Goal: Task Accomplishment & Management: Use online tool/utility

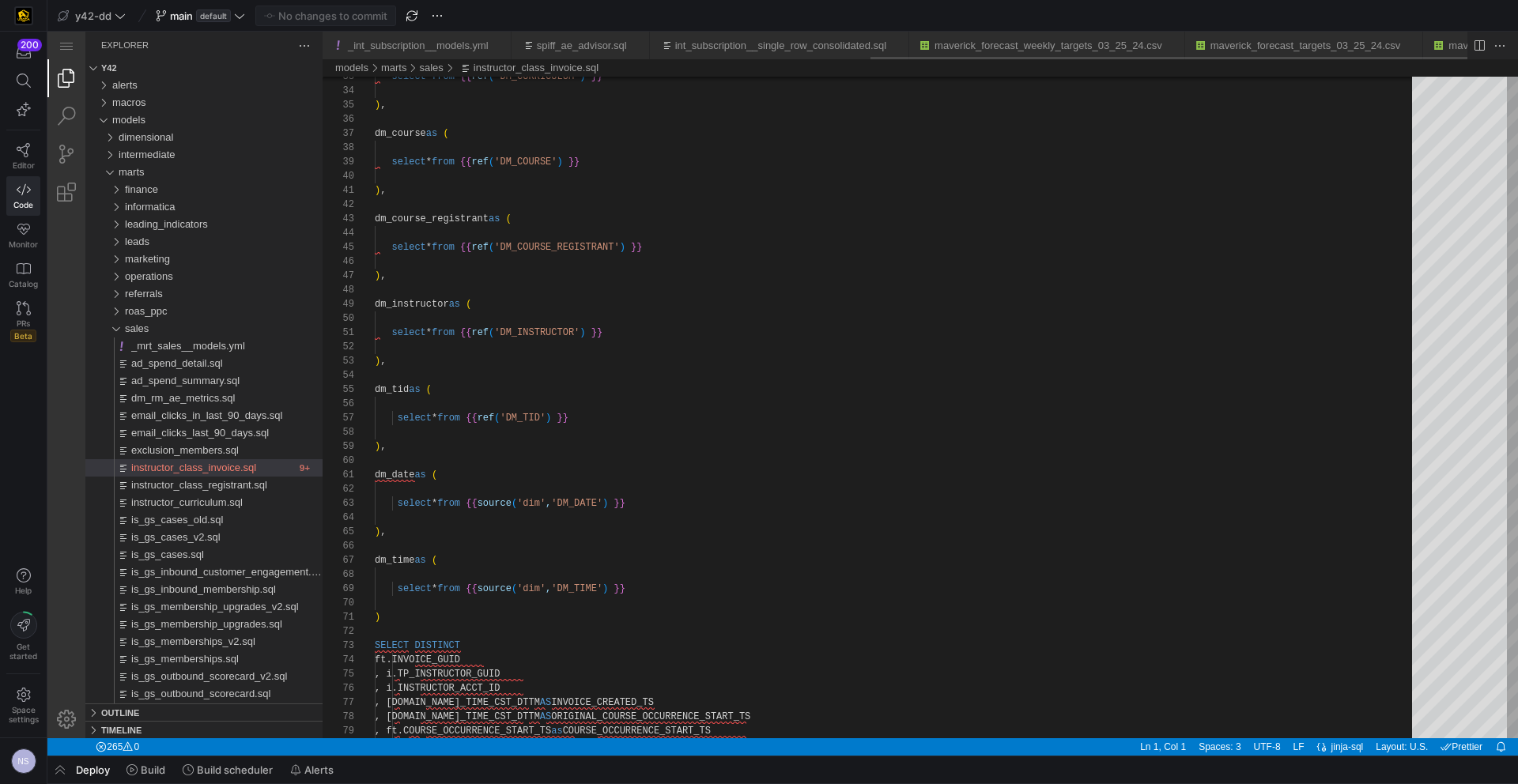
scroll to position [142, 0]
click at [212, 15] on span "default" at bounding box center [213, 15] width 35 height 12
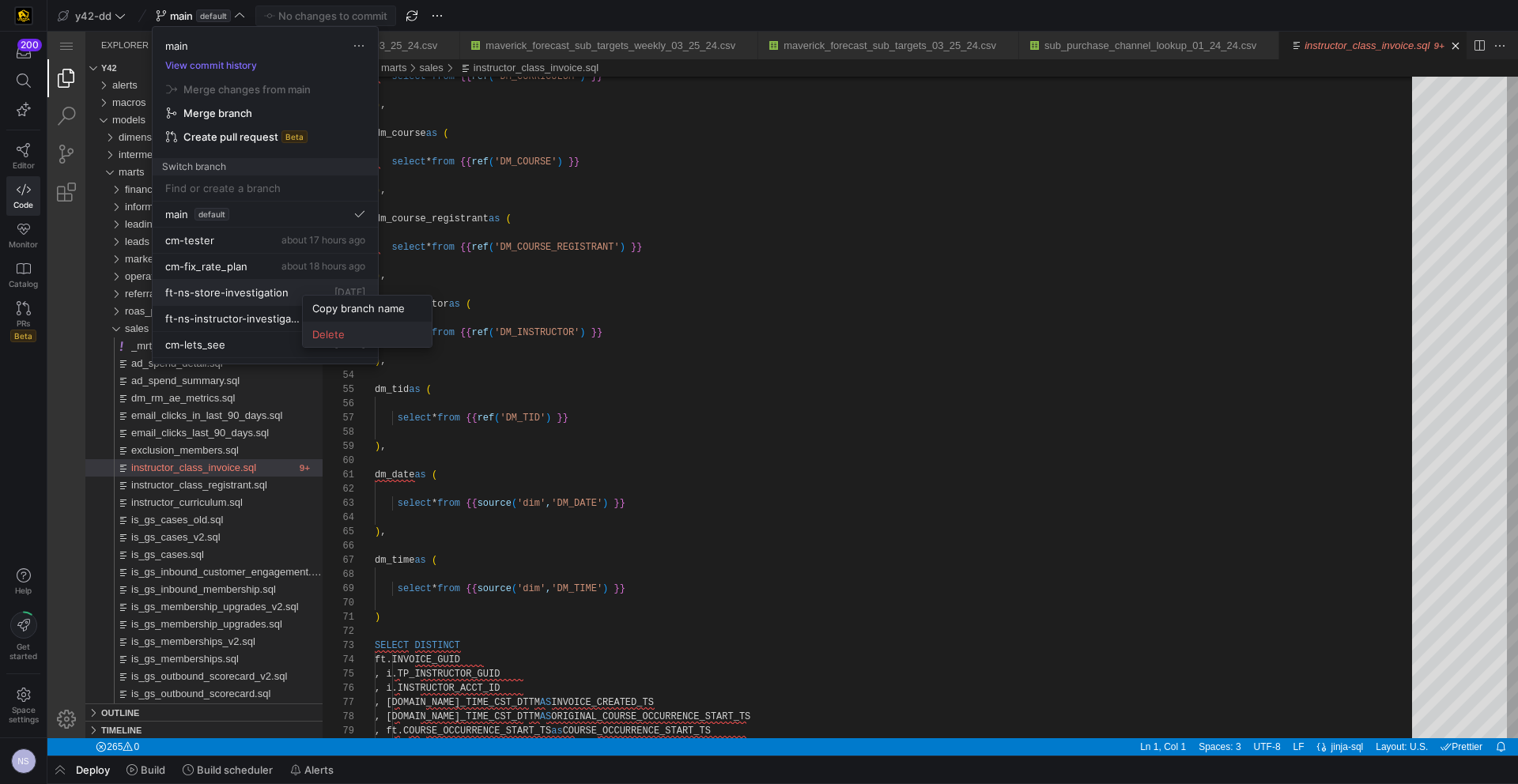
click at [343, 338] on span "Delete" at bounding box center [367, 334] width 110 height 12
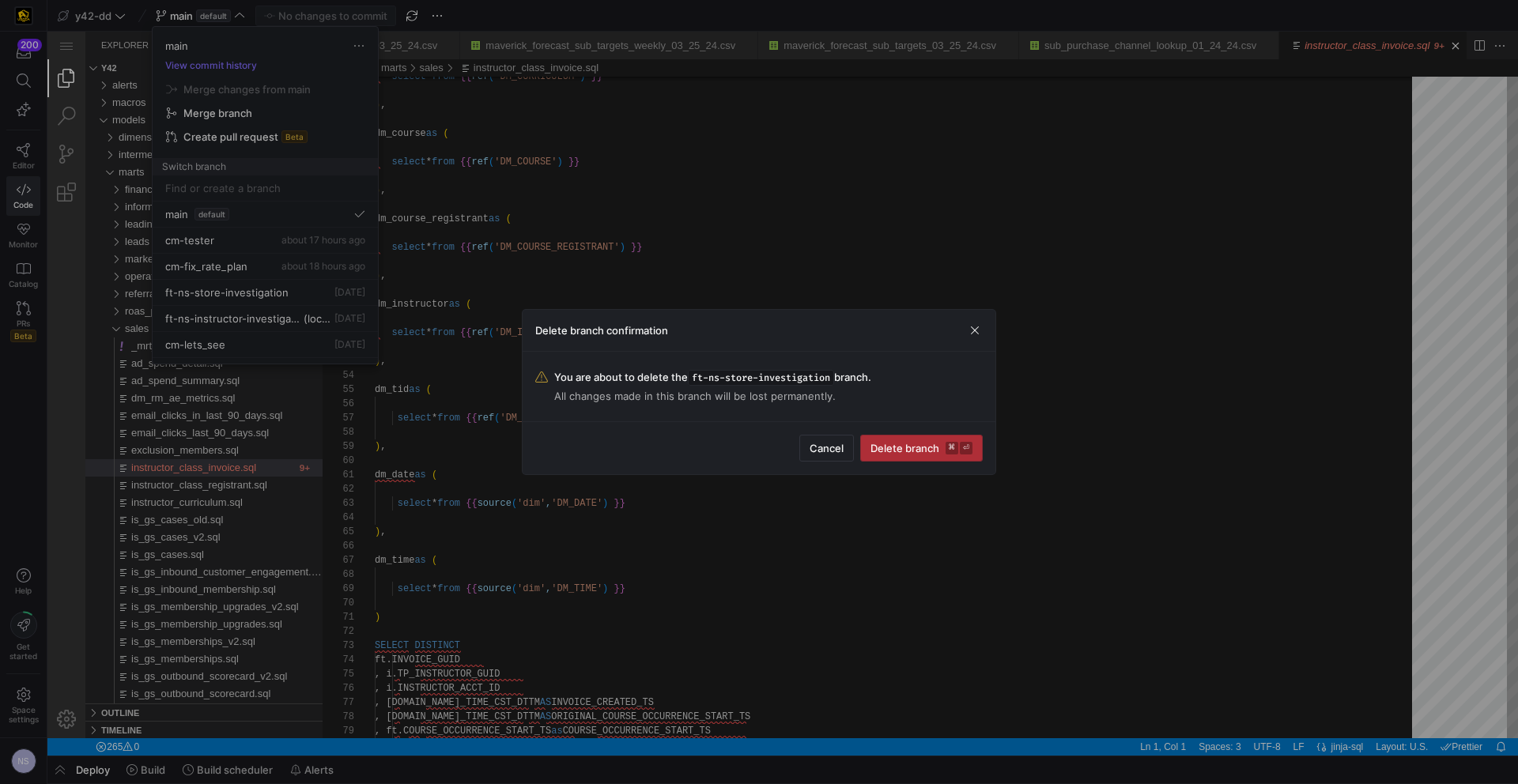
click at [918, 460] on span "submit" at bounding box center [922, 448] width 121 height 26
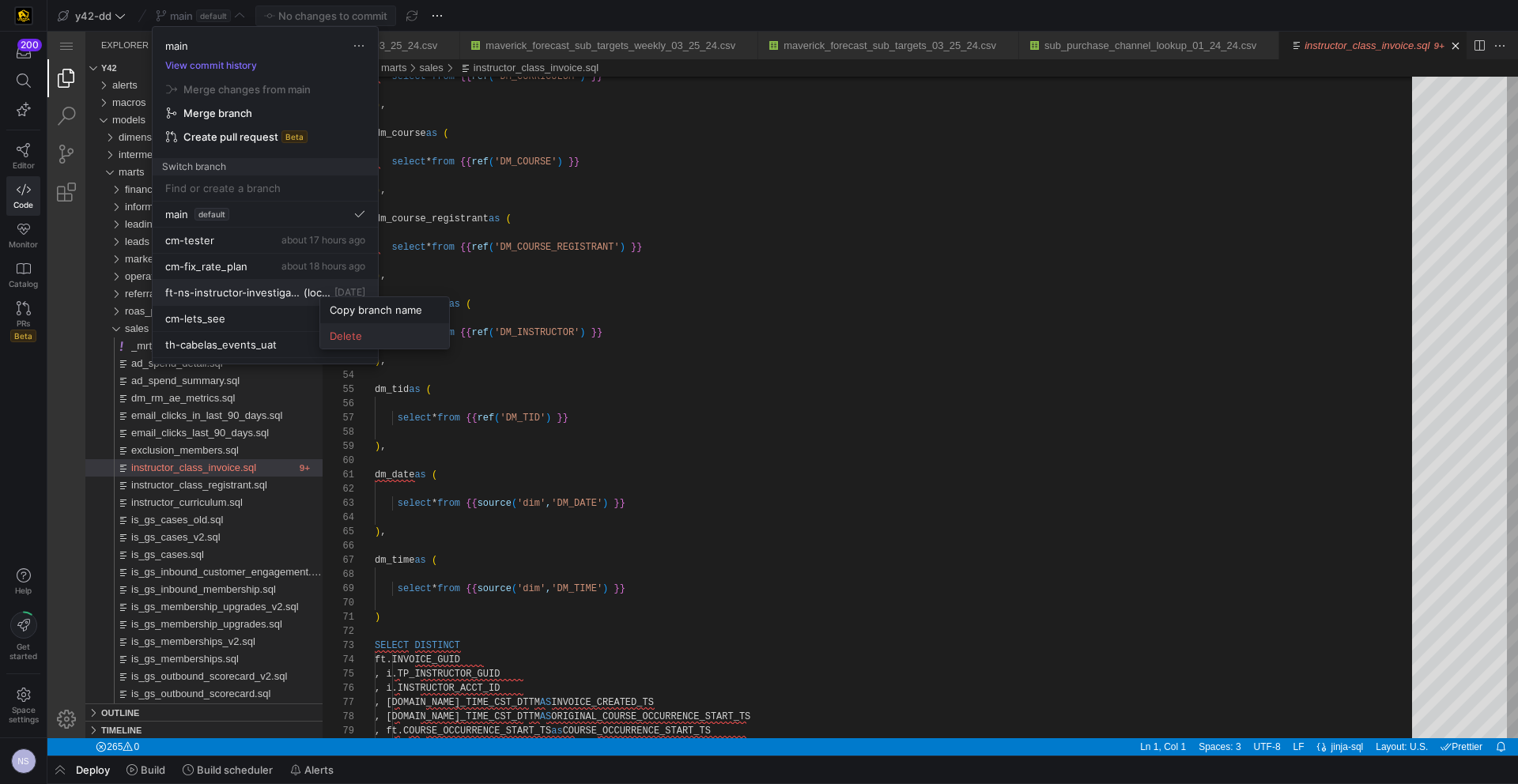
click at [391, 331] on span "Delete" at bounding box center [385, 336] width 110 height 12
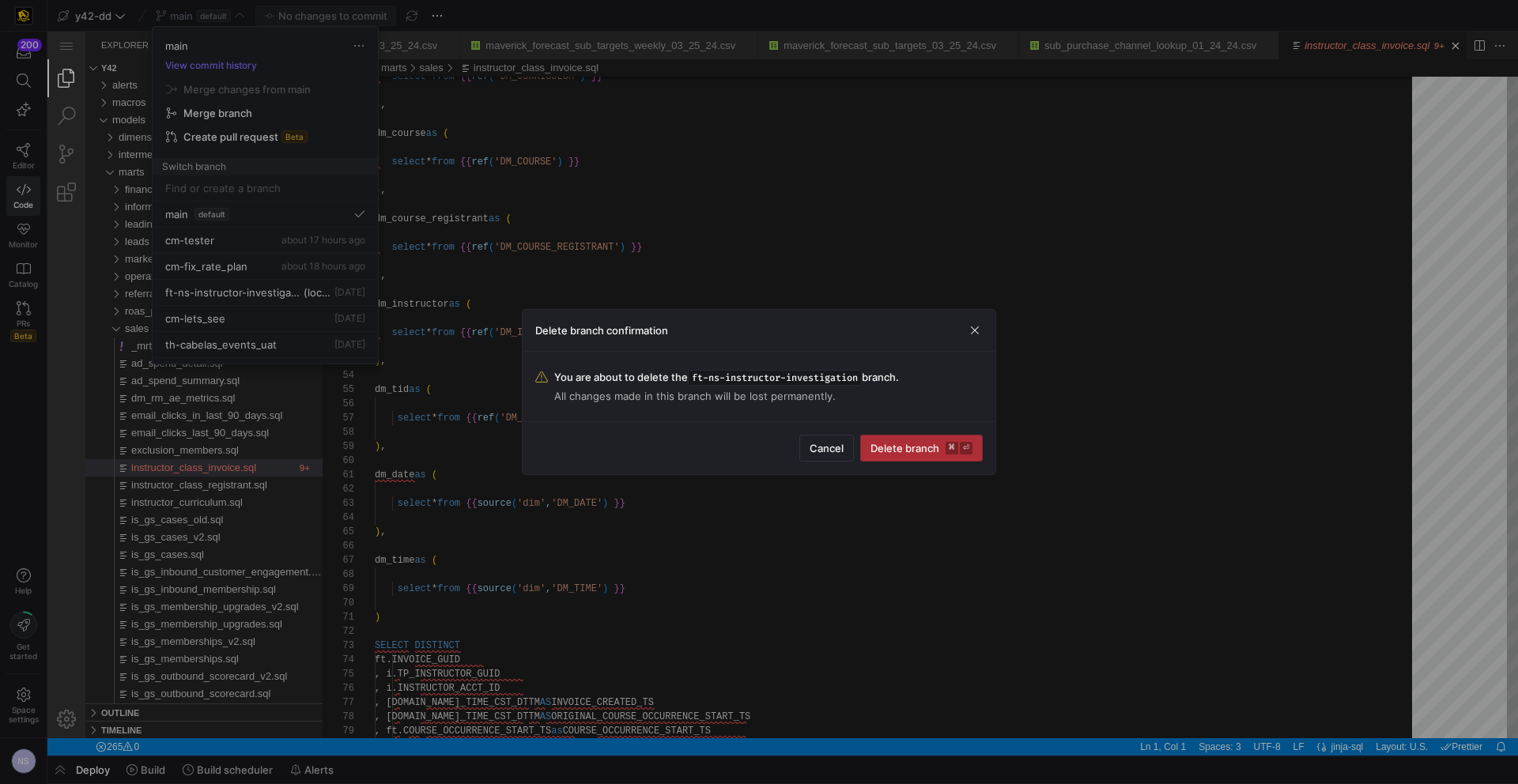
click at [950, 445] on kbd "⌘" at bounding box center [951, 447] width 12 height 12
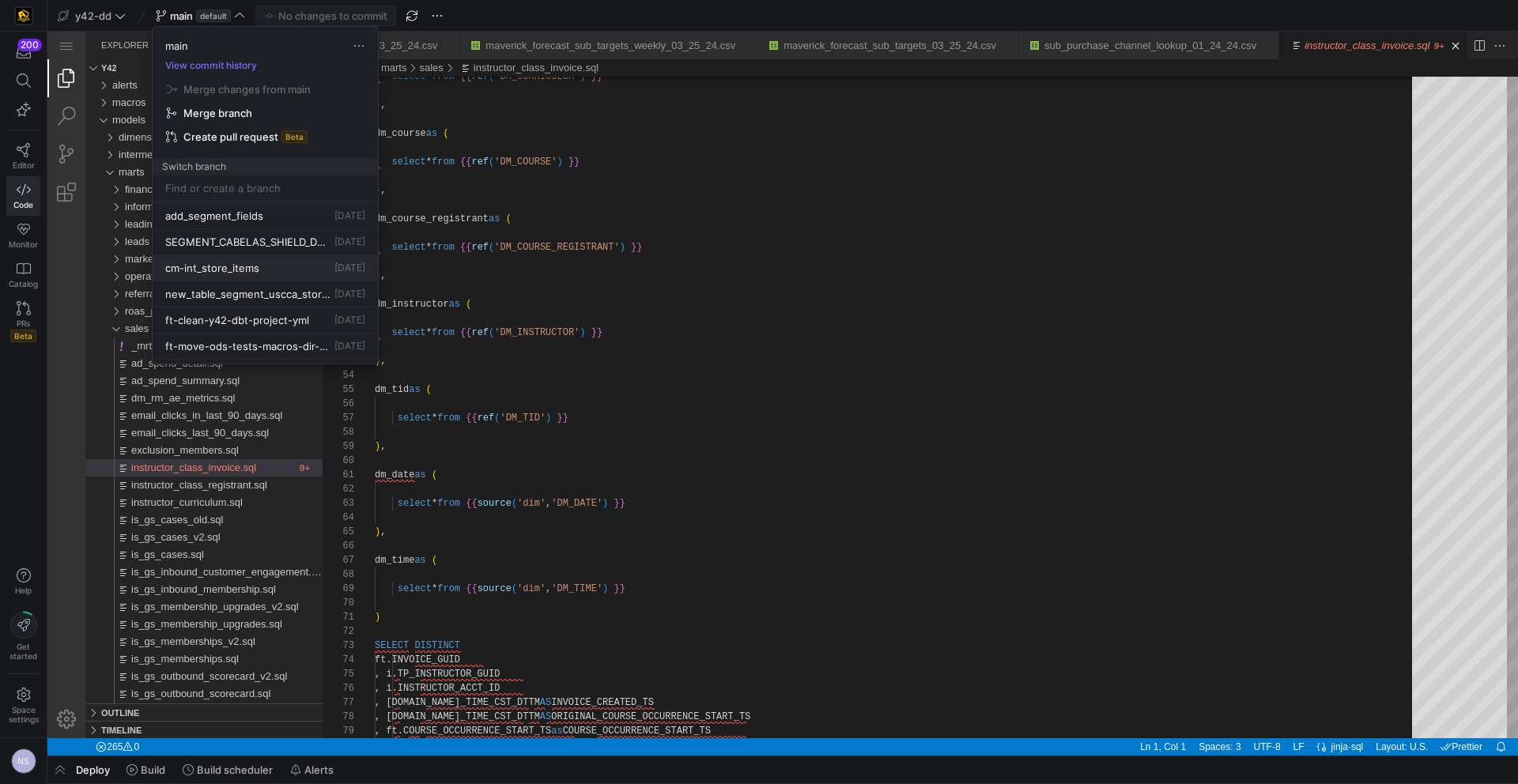
scroll to position [0, 0]
click at [274, 189] on input at bounding box center [265, 188] width 200 height 12
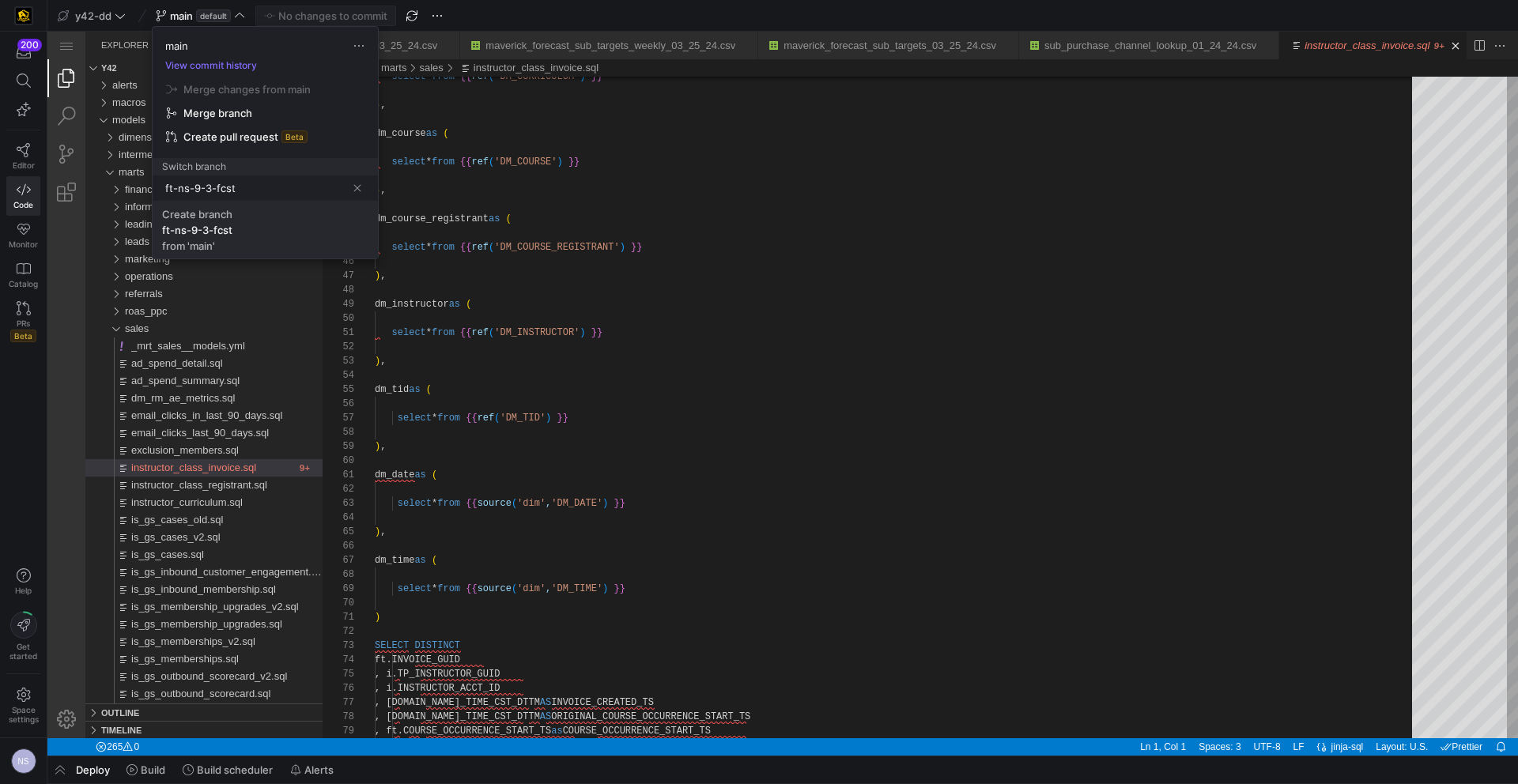
type input "ft-ns-9-3-fcst"
click at [274, 217] on span "Create branch ft-ns-9-3-fcst from 'main'" at bounding box center [265, 229] width 207 height 45
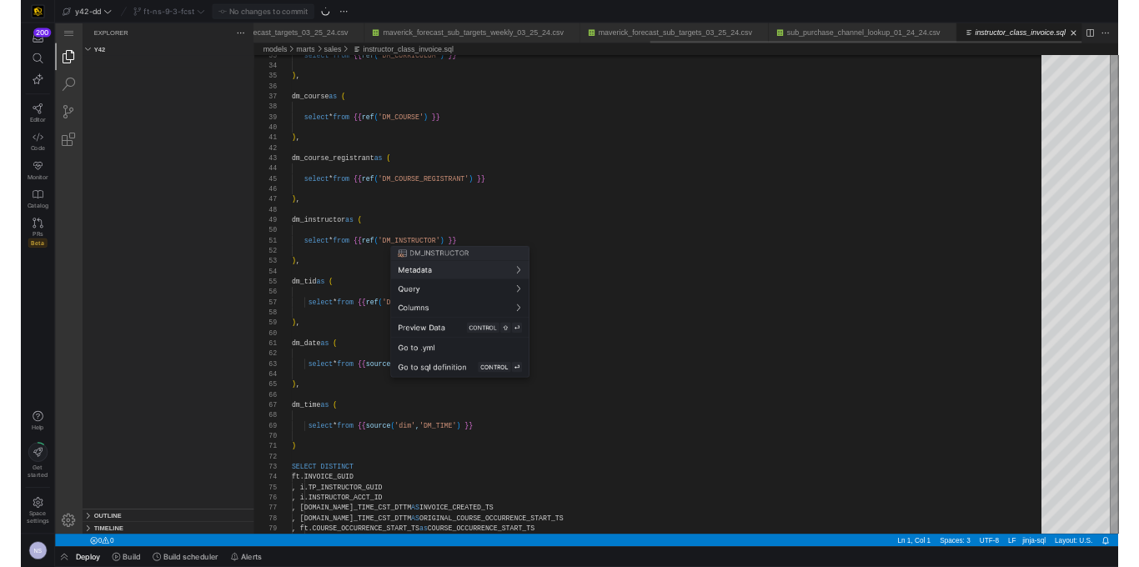
scroll to position [0, 1089]
